Goal: Register for event/course

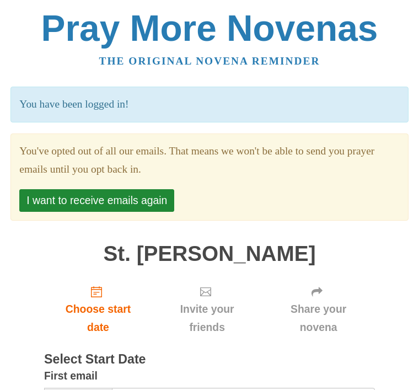
click at [110, 201] on button "I want to receive emails again" at bounding box center [96, 200] width 155 height 23
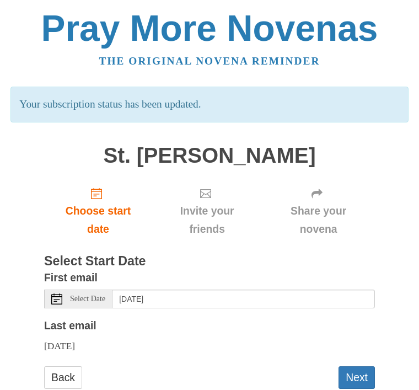
click at [109, 217] on span "Choose start date" at bounding box center [98, 220] width 86 height 36
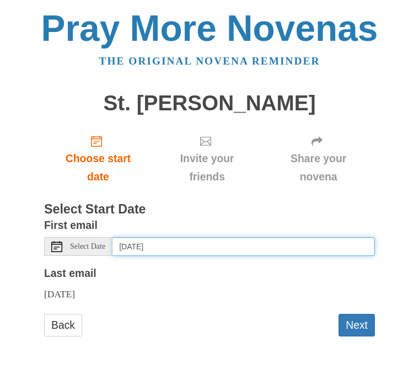
click at [211, 251] on input "[DATE]" at bounding box center [244, 246] width 263 height 19
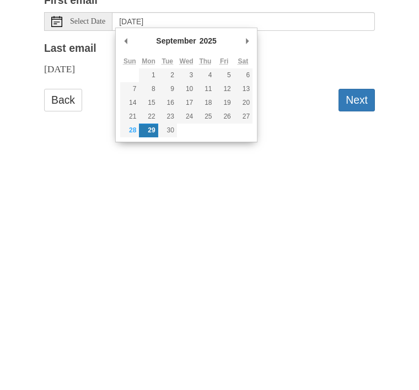
click at [365, 314] on button "Next" at bounding box center [357, 325] width 36 height 23
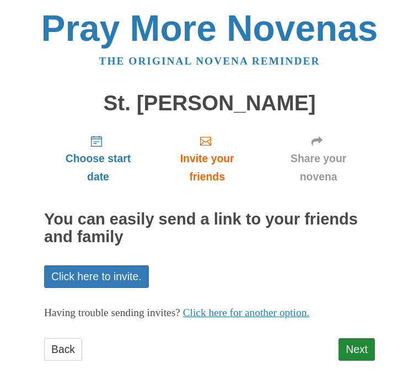
click at [364, 343] on link "Next" at bounding box center [357, 349] width 36 height 23
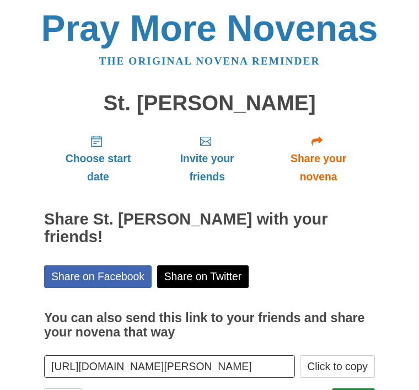
click at [99, 273] on link "Share on Facebook" at bounding box center [98, 276] width 108 height 23
click at [104, 170] on span "Choose start date" at bounding box center [98, 167] width 86 height 36
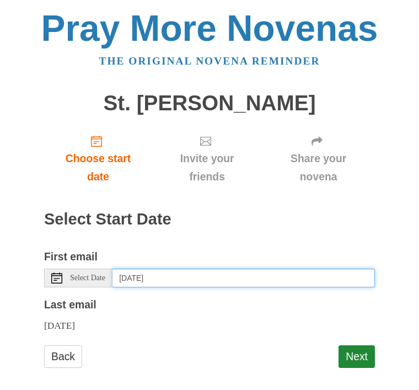
click at [188, 274] on input "Monday, September 29th" at bounding box center [244, 278] width 263 height 19
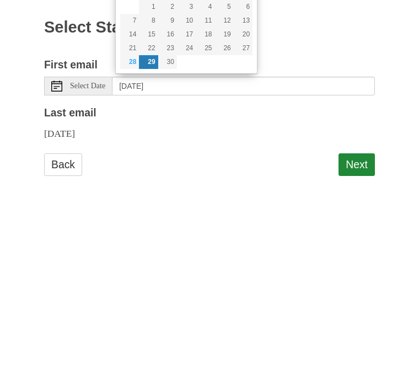
click at [356, 345] on button "Next" at bounding box center [357, 356] width 36 height 23
